Goal: Information Seeking & Learning: Learn about a topic

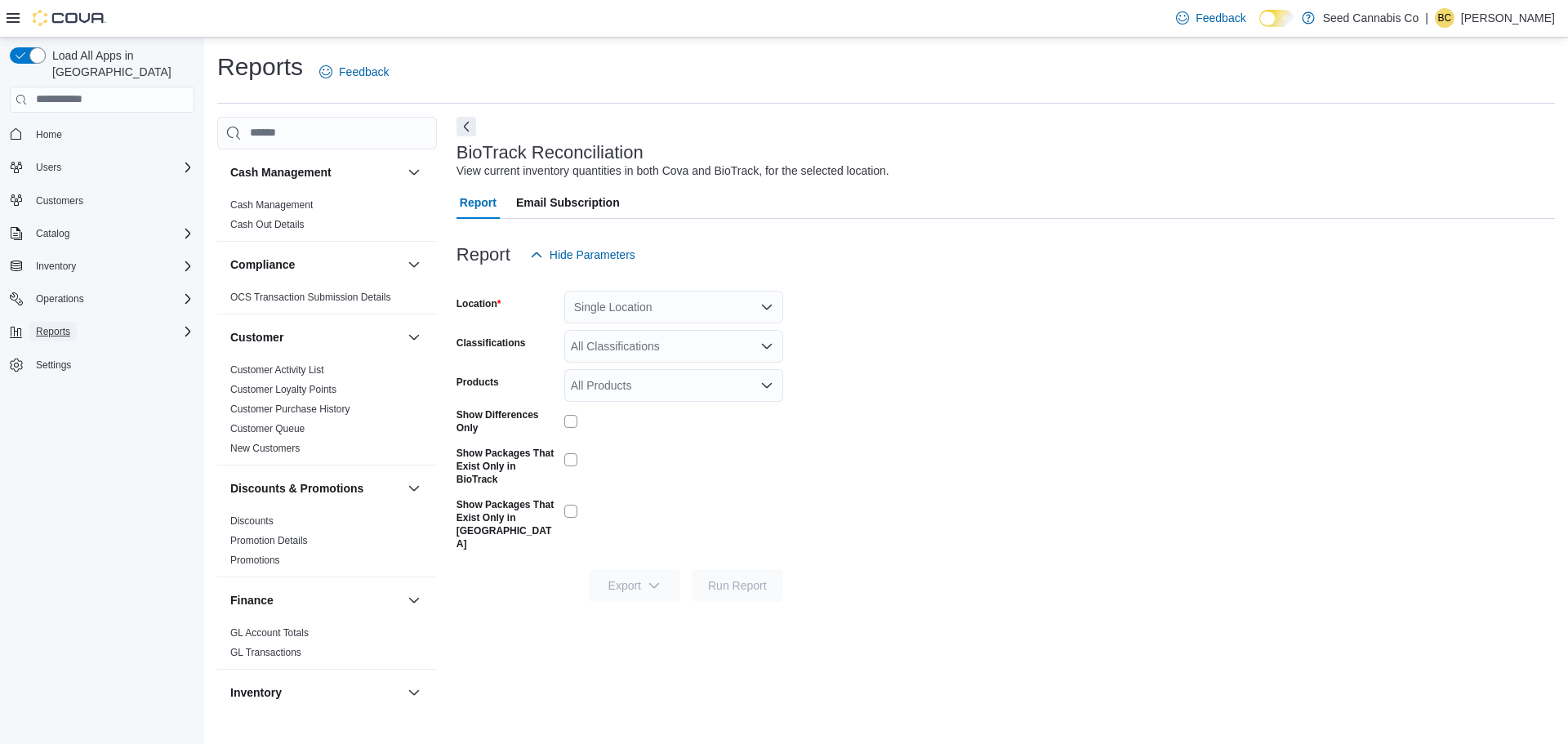
click at [70, 322] on button "Reports" at bounding box center [52, 332] width 47 height 20
click at [56, 439] on span "Reports" at bounding box center [46, 445] width 34 height 13
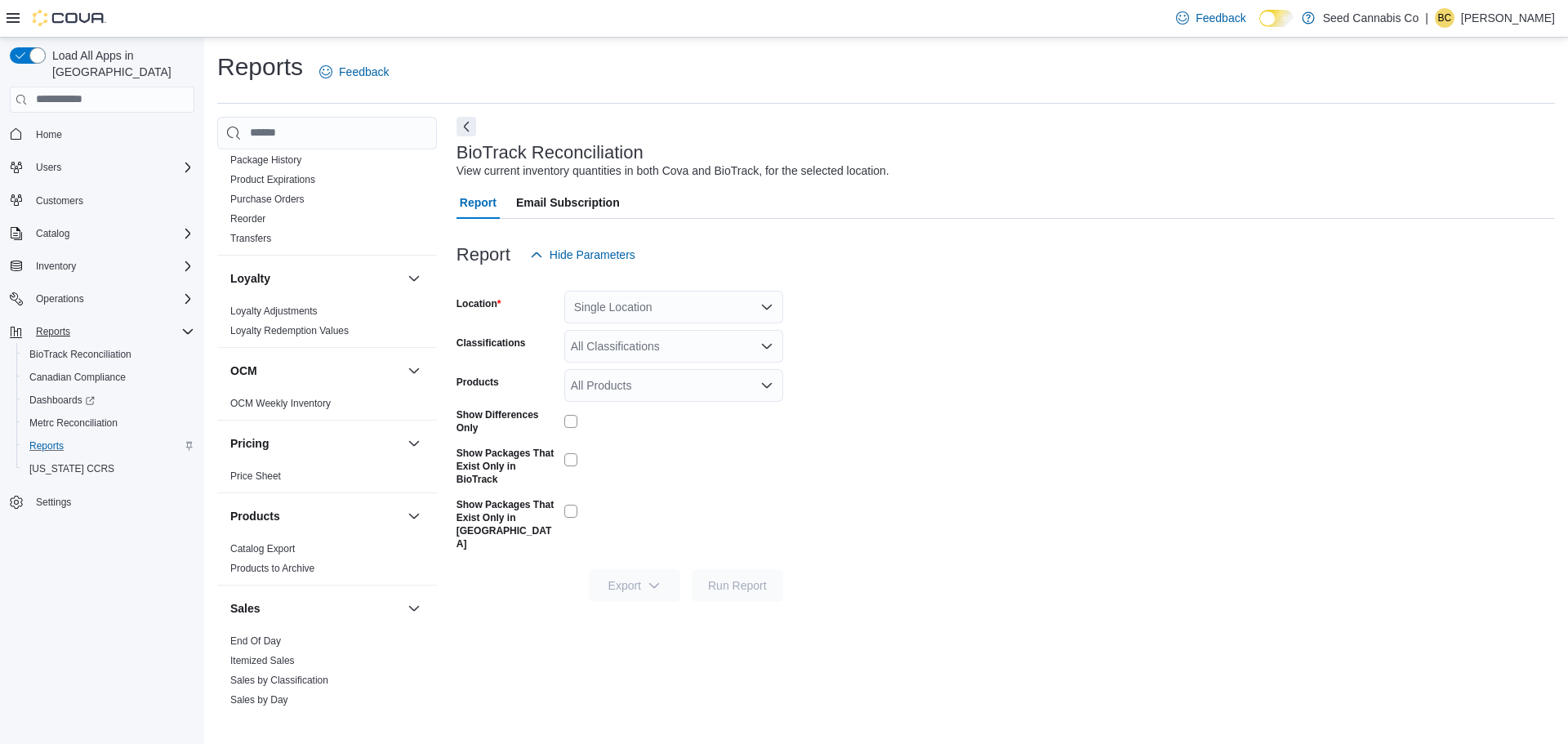
scroll to position [1089, 0]
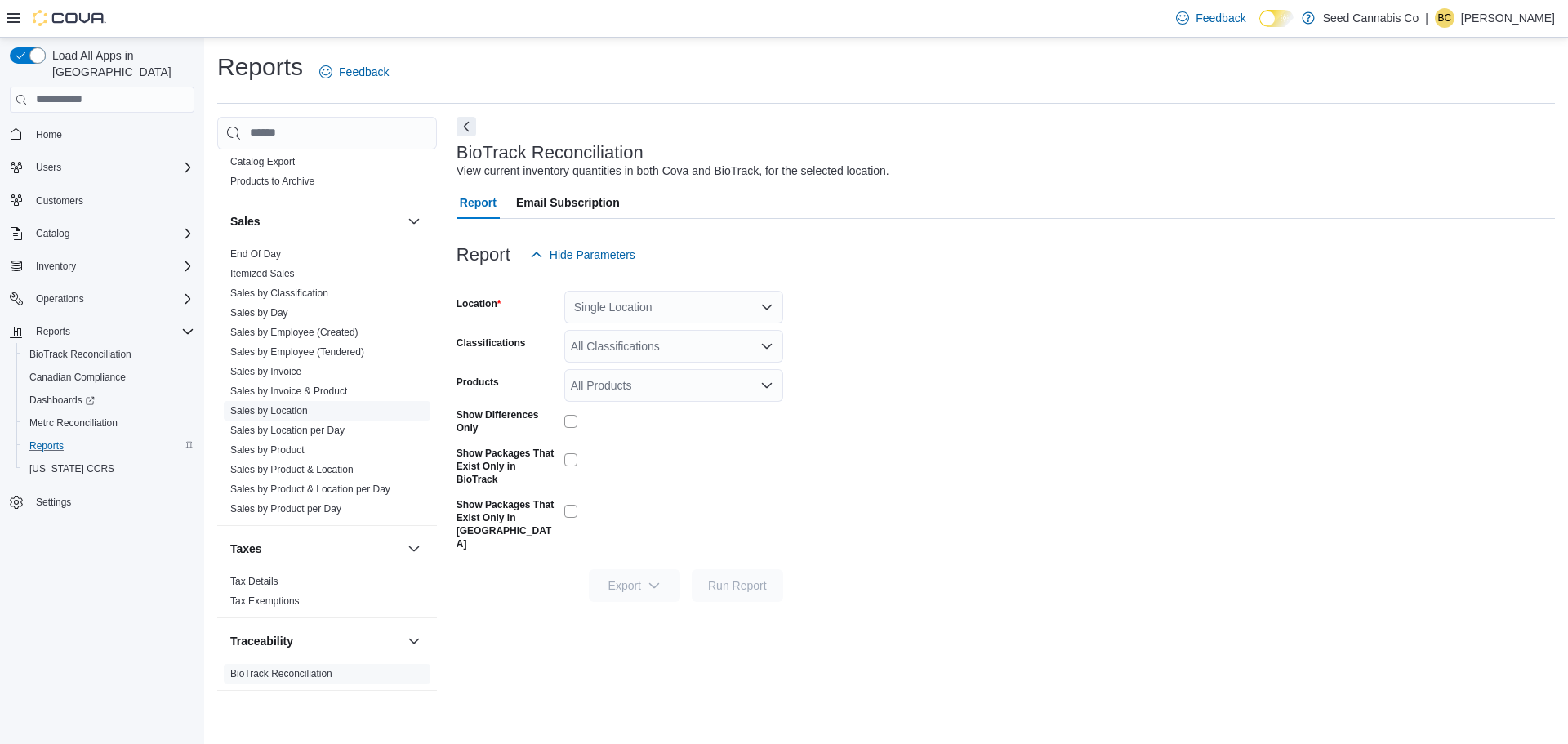
click at [267, 406] on link "Sales by Location" at bounding box center [269, 410] width 77 height 11
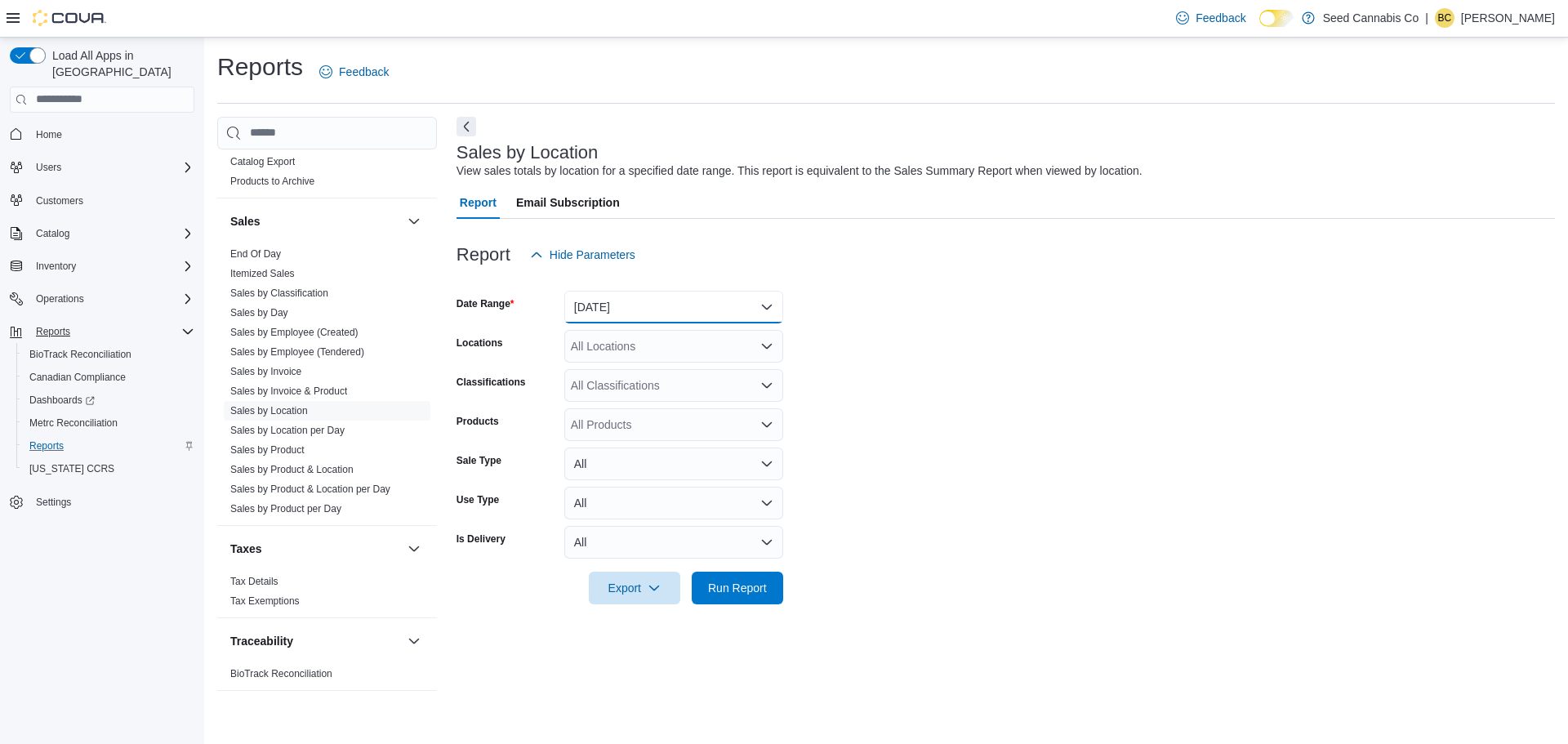
click at [636, 314] on button "Yesterday" at bounding box center [674, 307] width 219 height 33
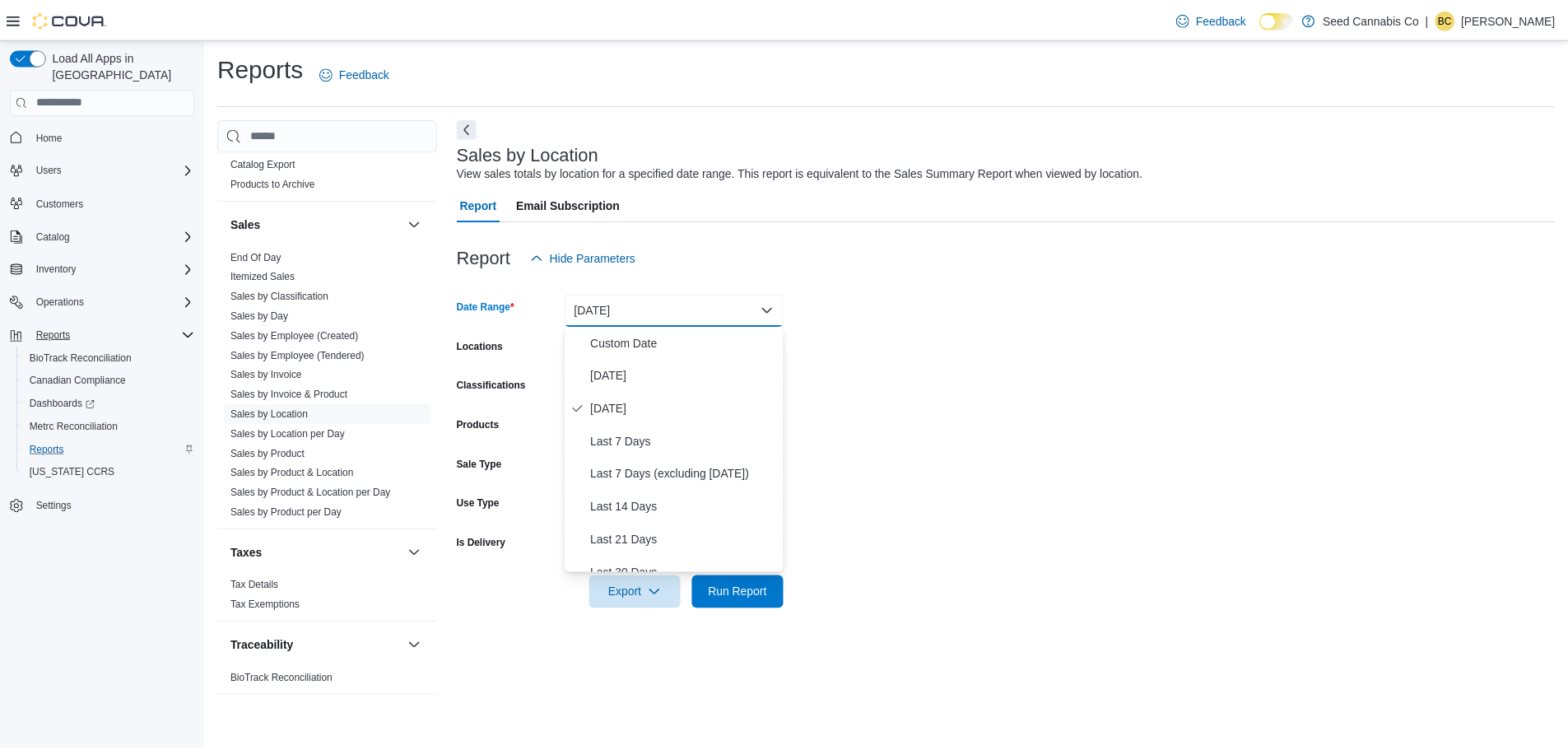
scroll to position [247, 0]
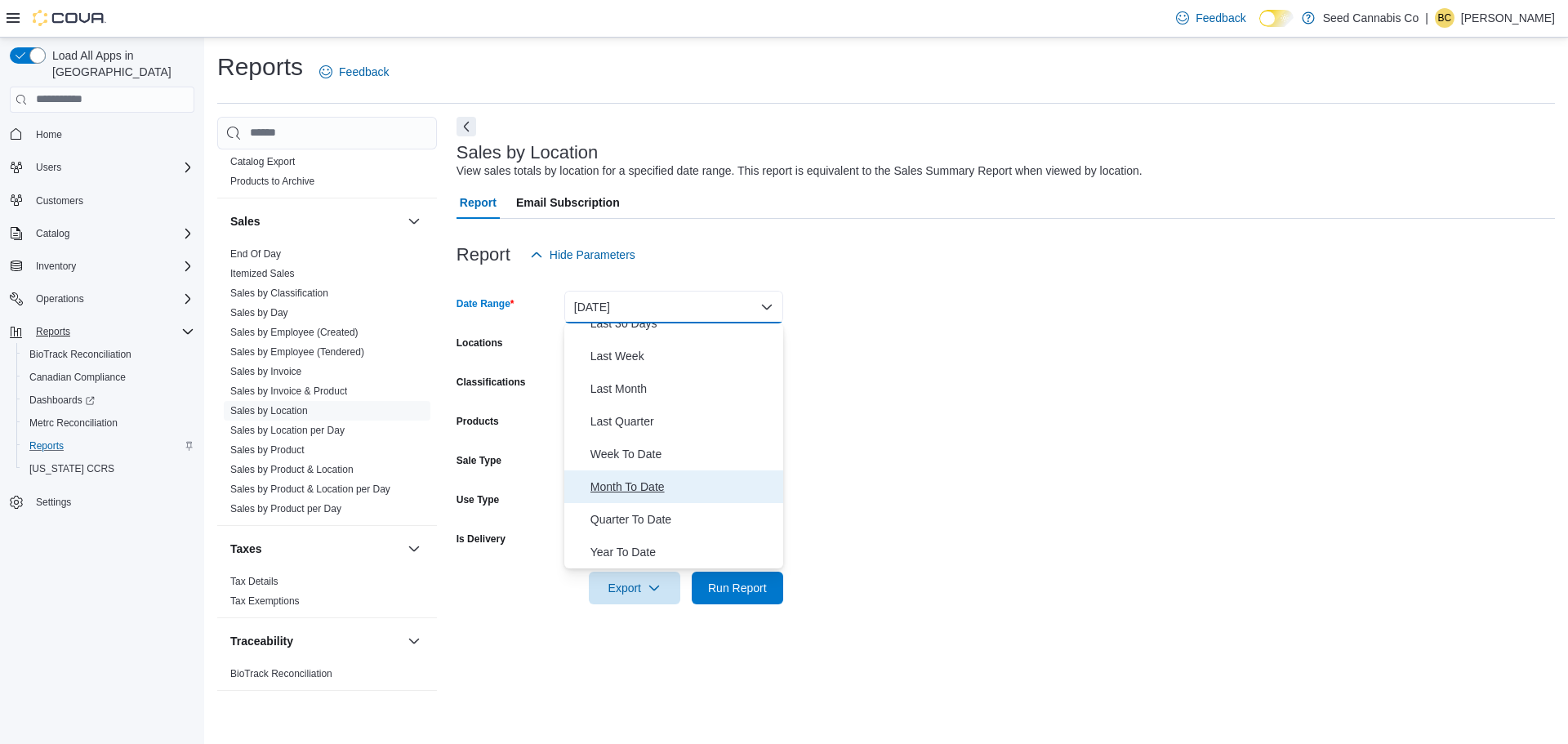
click at [614, 479] on span "Month To Date" at bounding box center [683, 486] width 186 height 20
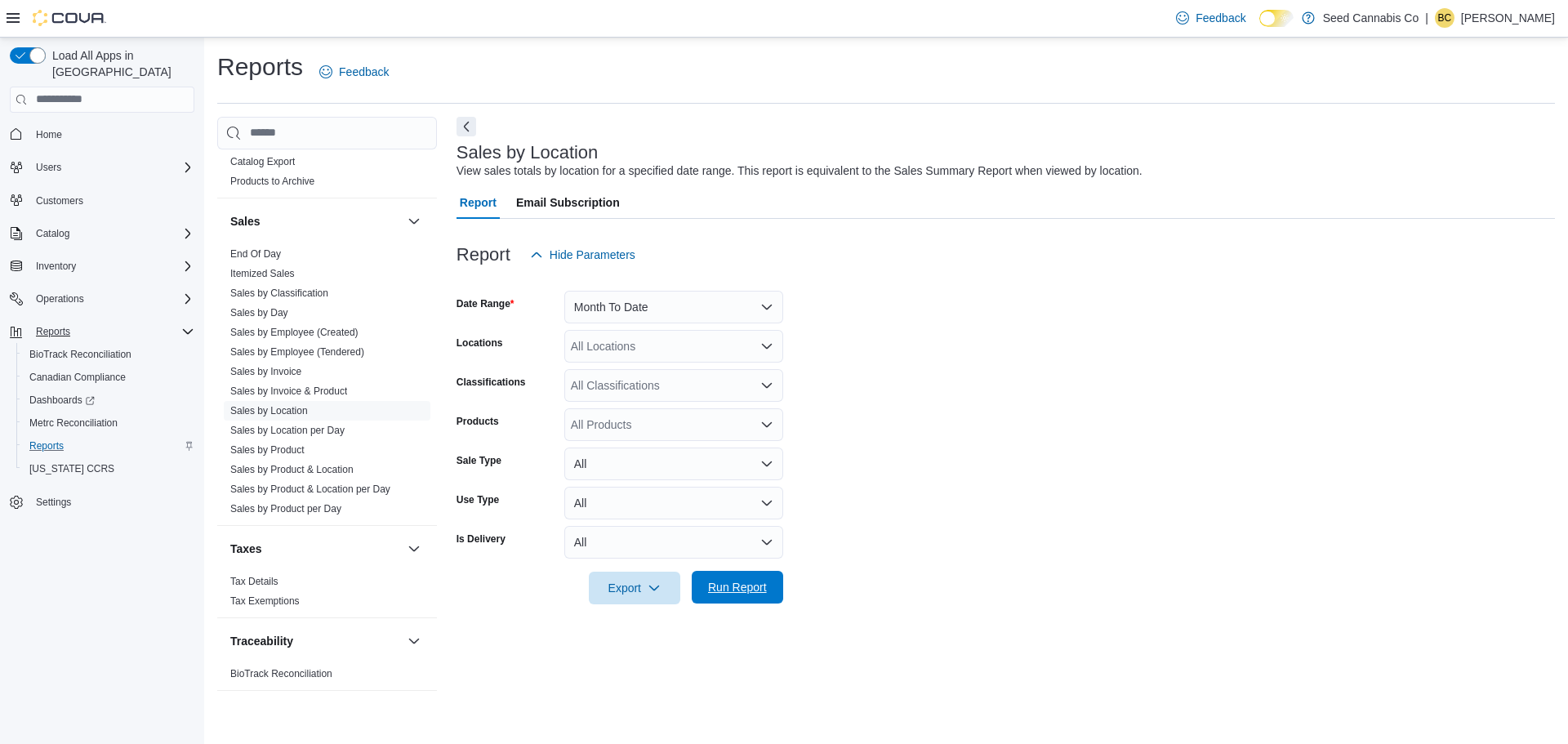
click at [735, 587] on span "Run Report" at bounding box center [737, 587] width 58 height 16
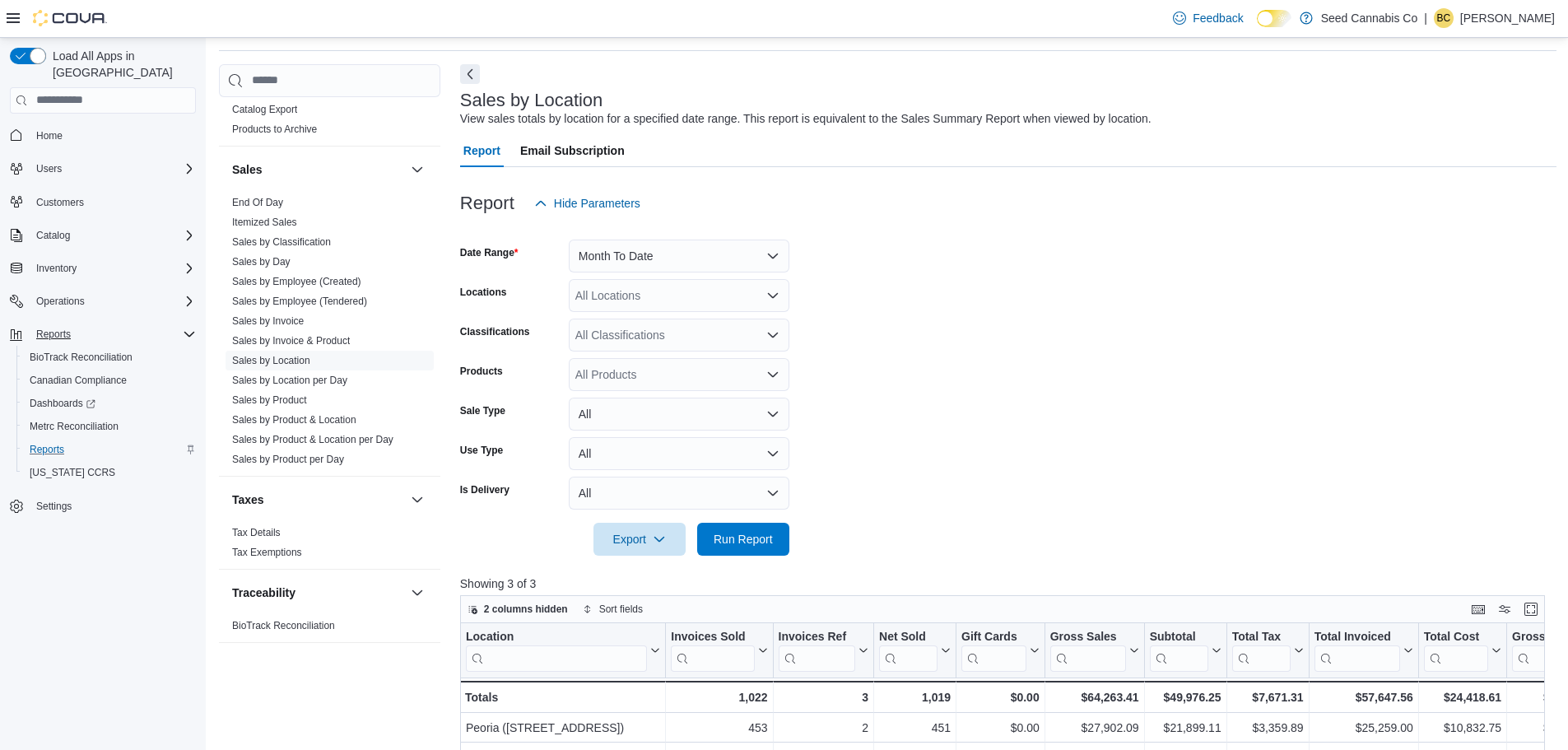
scroll to position [82, 0]
